Goal: Navigation & Orientation: Go to known website

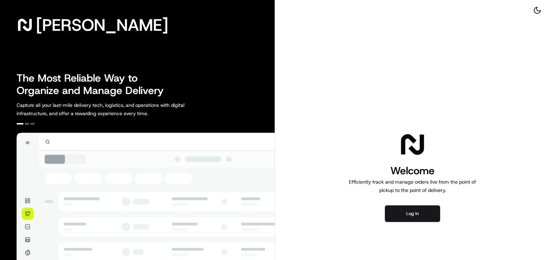
click at [394, 230] on div "Welcome Efficiently track and manage orders live from the point of pickup to th…" at bounding box center [412, 176] width 275 height 352
click at [414, 216] on button "Log in" at bounding box center [412, 213] width 55 height 17
click at [416, 207] on button "Log in" at bounding box center [412, 213] width 55 height 17
click at [412, 216] on button "Log in" at bounding box center [412, 213] width 55 height 17
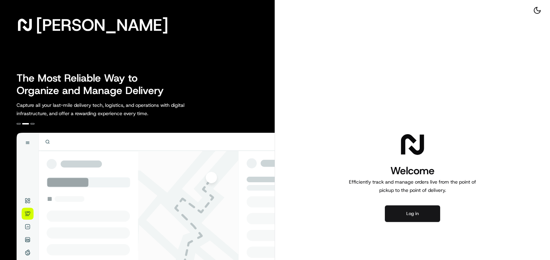
click at [419, 207] on button "Log in" at bounding box center [412, 213] width 55 height 17
click at [436, 215] on button "Log in" at bounding box center [412, 213] width 55 height 17
